Goal: Use online tool/utility: Utilize a website feature to perform a specific function

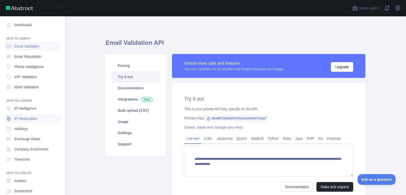
click at [36, 121] on link "IP Geolocation" at bounding box center [32, 118] width 57 height 9
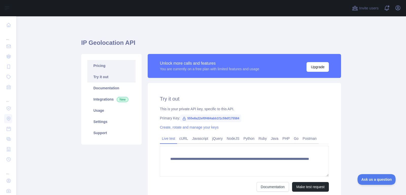
click at [117, 67] on link "Pricing" at bounding box center [111, 65] width 48 height 11
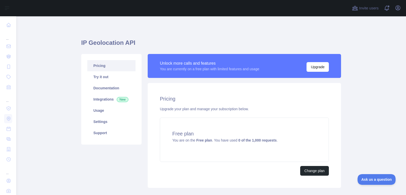
click at [279, 47] on h1 "IP Geolocation API" at bounding box center [211, 45] width 260 height 12
click at [399, 8] on icon "button" at bounding box center [398, 8] width 6 height 6
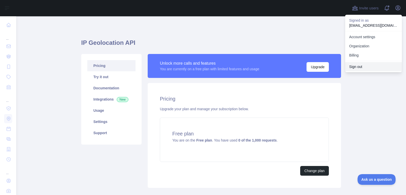
click at [368, 62] on button "Sign out" at bounding box center [373, 66] width 57 height 9
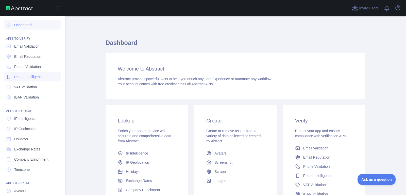
click at [21, 77] on span "Phone Intelligence" at bounding box center [28, 76] width 29 height 5
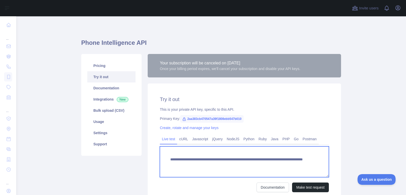
click at [277, 166] on textarea "**********" at bounding box center [244, 161] width 169 height 31
type textarea "**********"
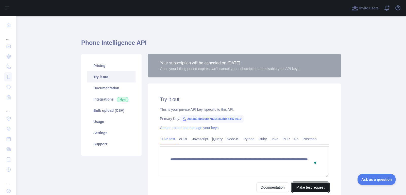
click at [305, 186] on button "Make test request" at bounding box center [310, 187] width 37 height 10
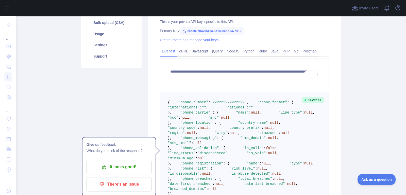
scroll to position [88, 0]
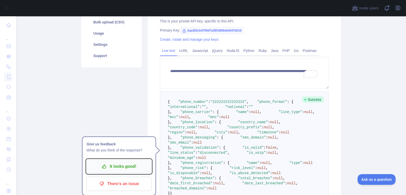
click at [139, 163] on p "It looks good!" at bounding box center [118, 166] width 57 height 9
